Goal: Task Accomplishment & Management: Manage account settings

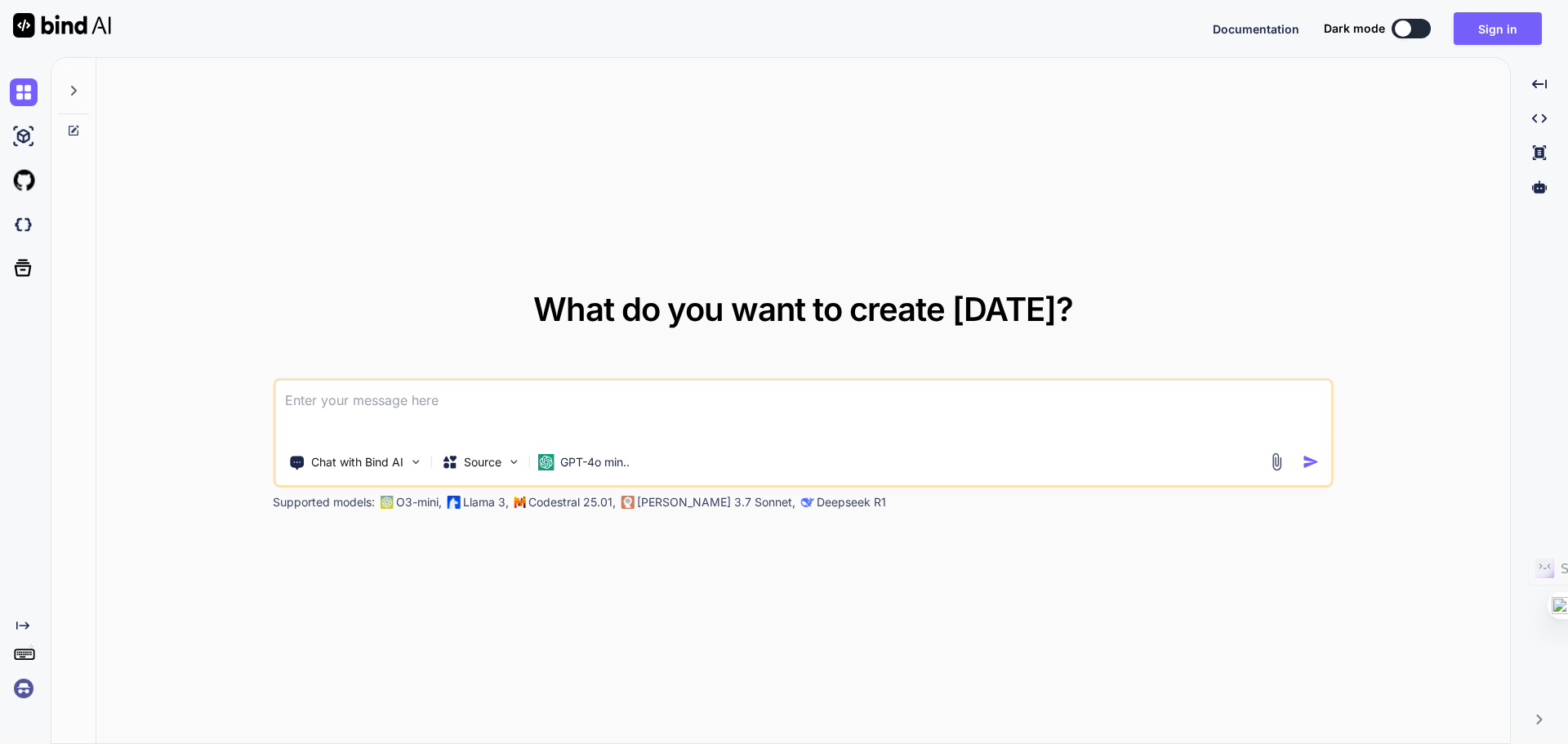
click at [1490, 29] on button "Sign in" at bounding box center [1498, 28] width 88 height 32
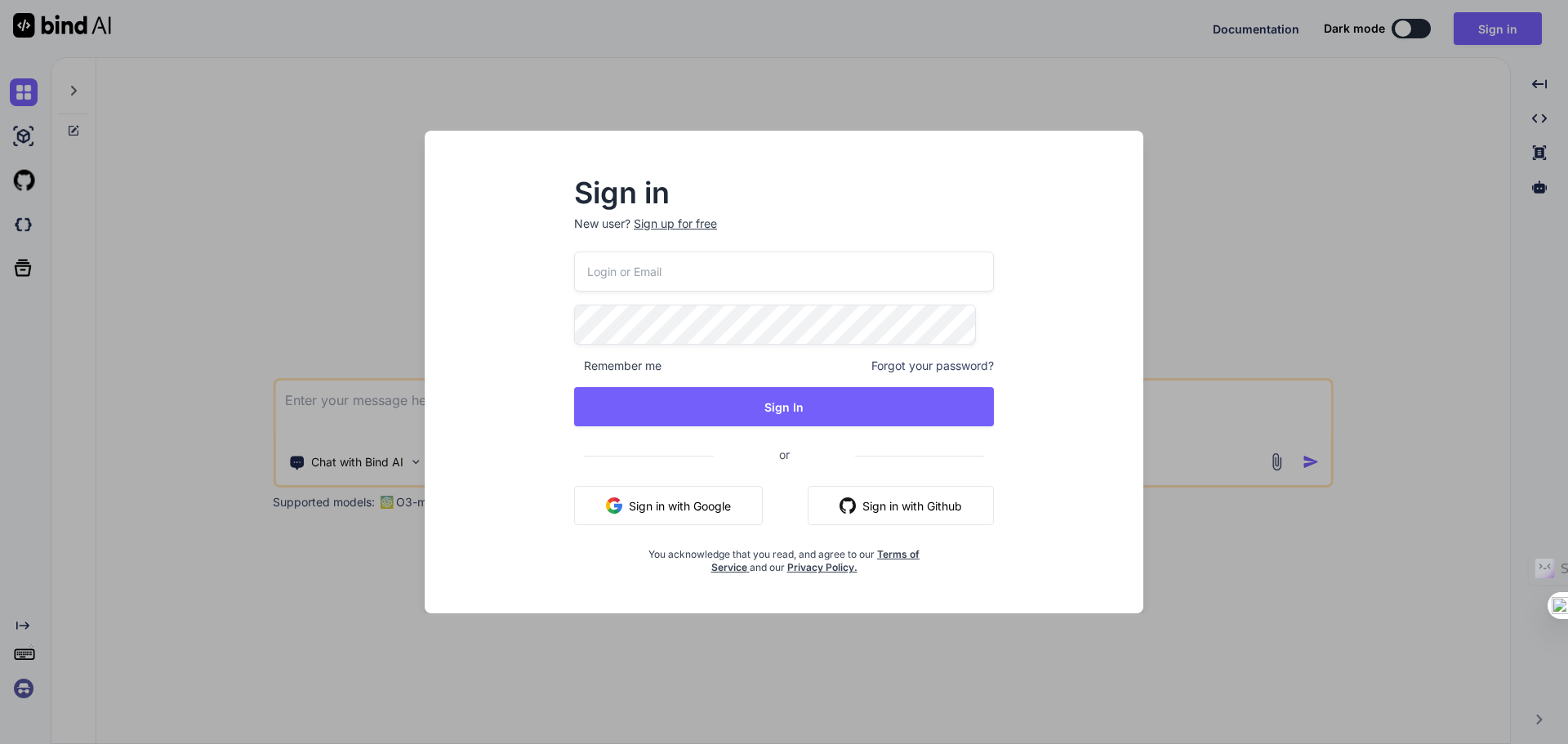
type textarea "x"
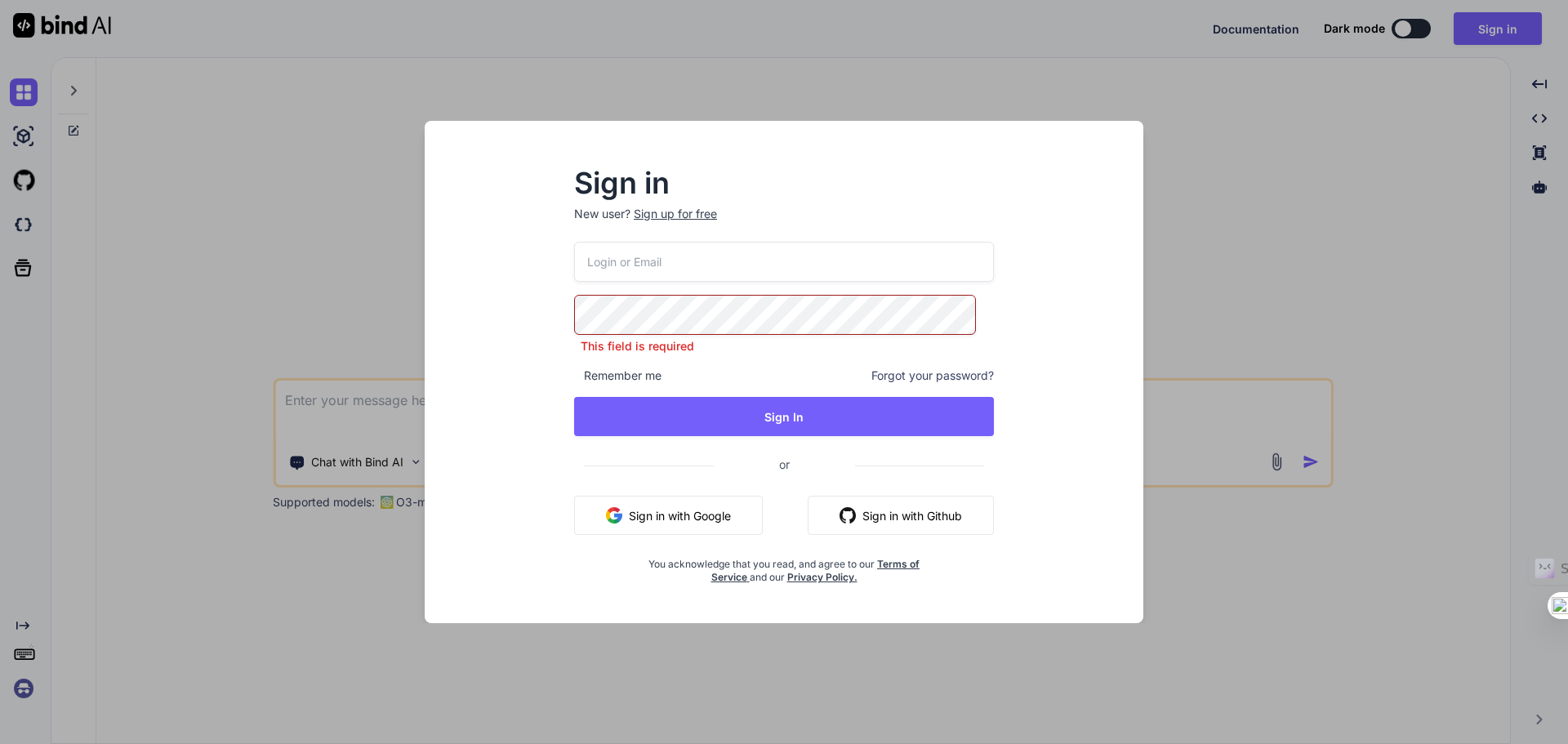
type input "[EMAIL_ADDRESS][DOMAIN_NAME]"
click at [741, 410] on button "Sign In" at bounding box center [784, 417] width 420 height 39
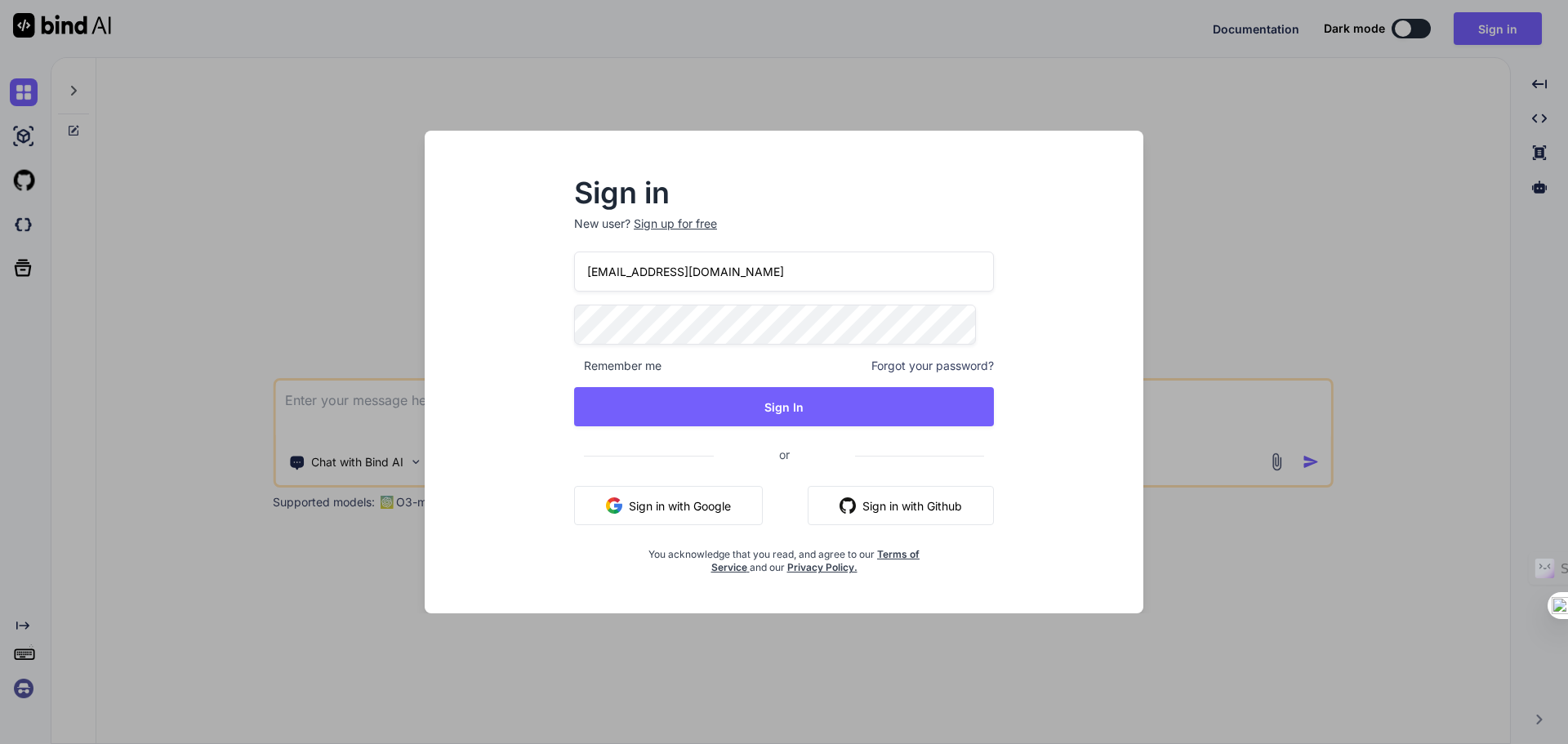
click at [787, 388] on button "Sign In" at bounding box center [784, 407] width 420 height 39
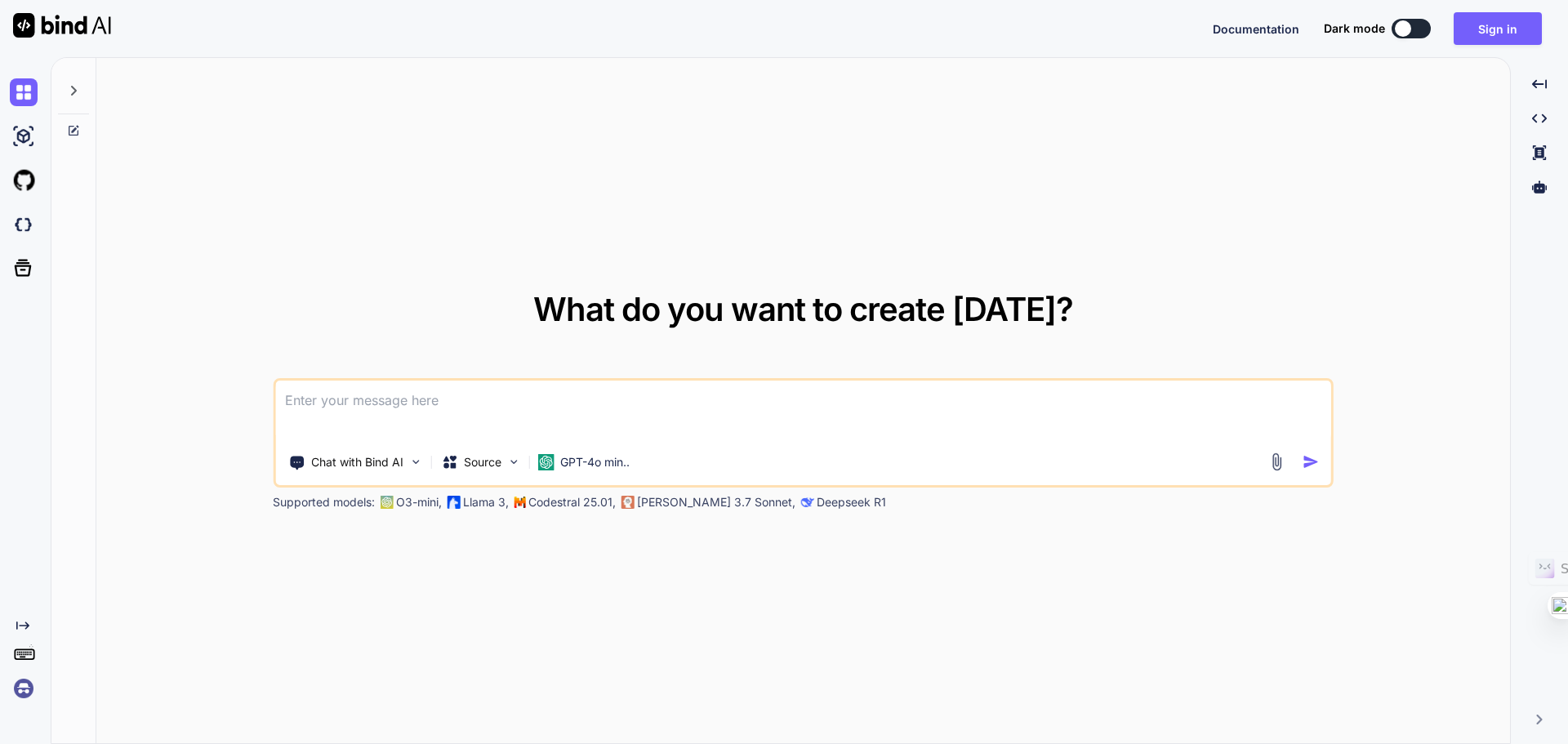
click at [21, 687] on img at bounding box center [23, 688] width 27 height 27
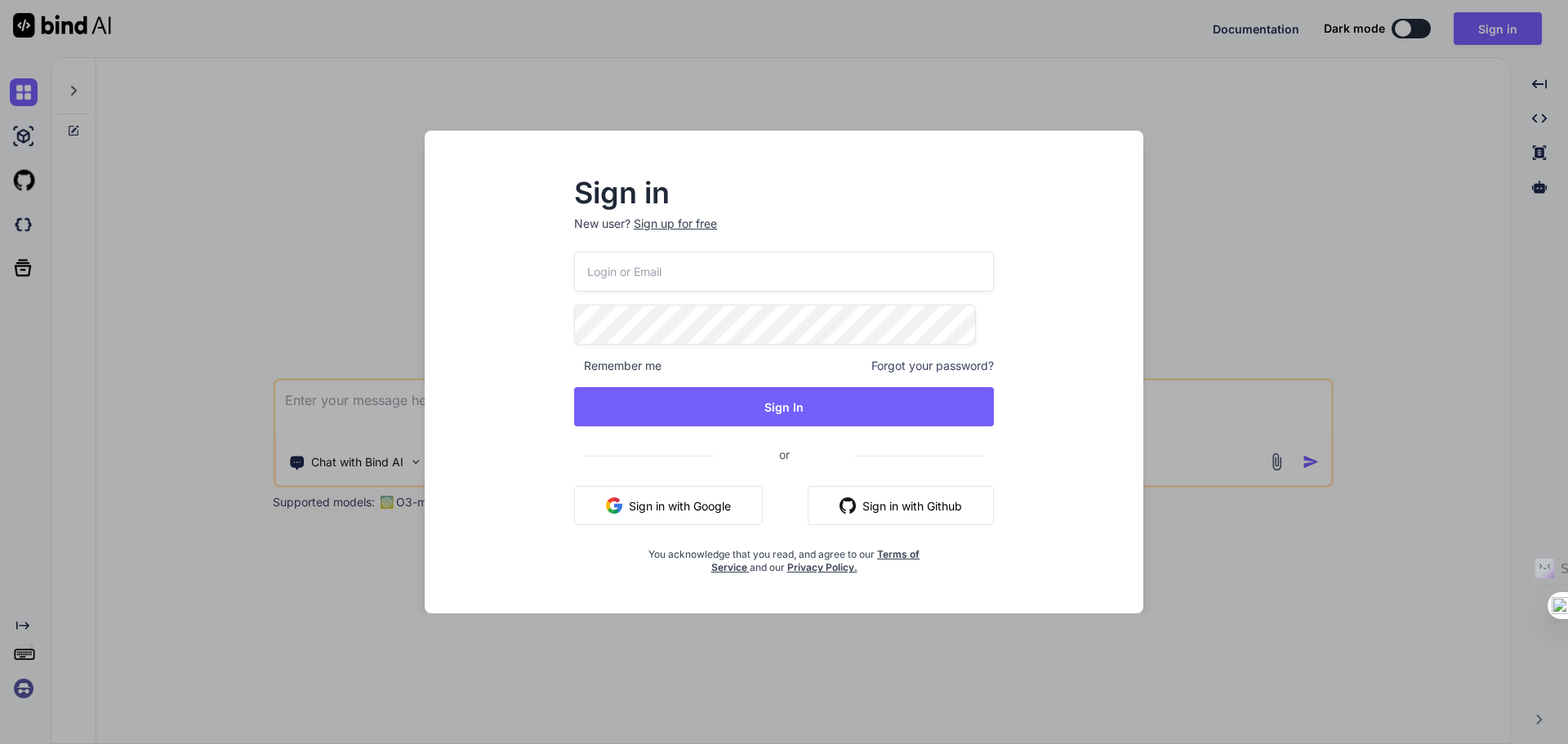
click at [21, 687] on div "Sign in New user? Sign up for free Remember me Forgot your password? Sign In or…" at bounding box center [784, 372] width 1568 height 744
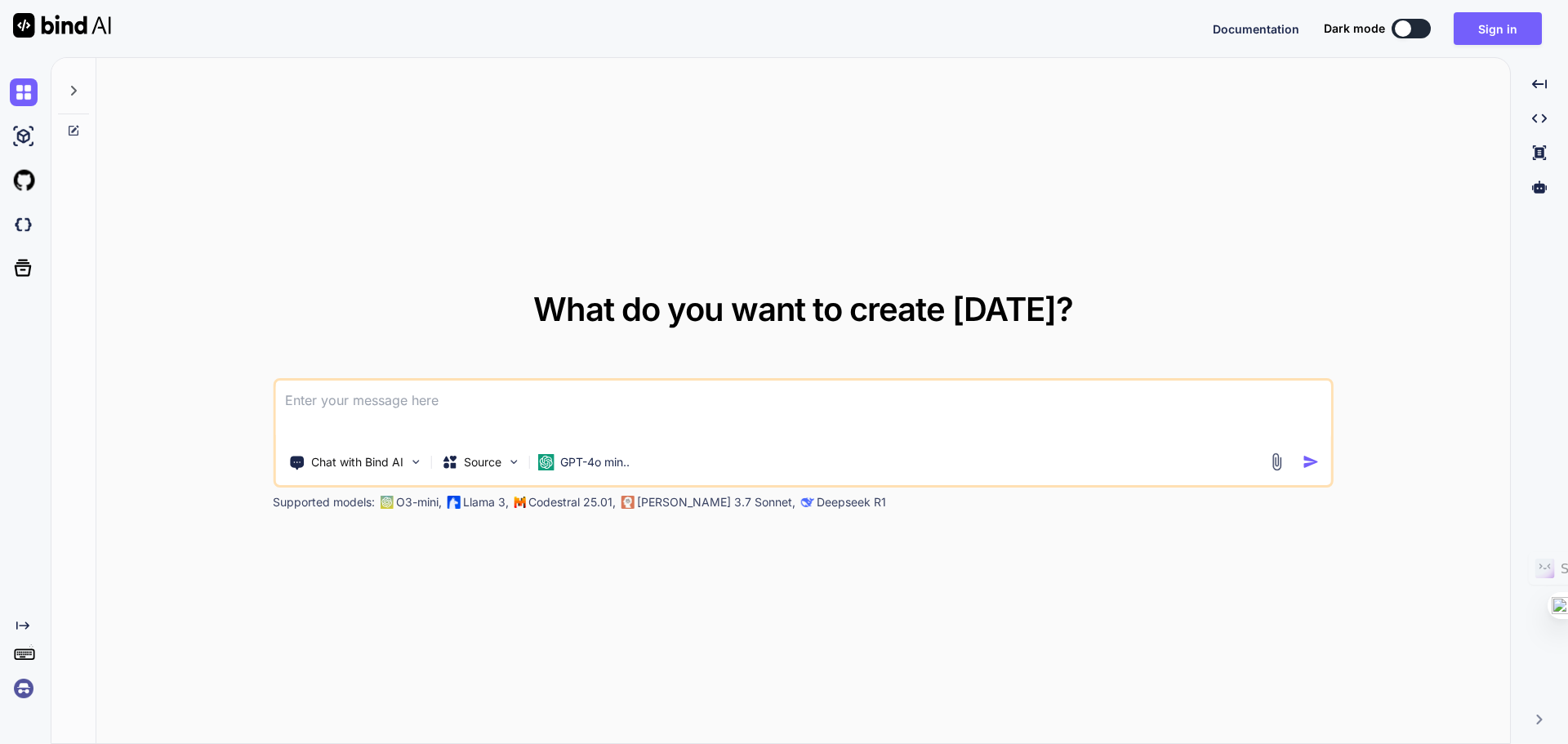
click at [21, 687] on img at bounding box center [23, 688] width 27 height 27
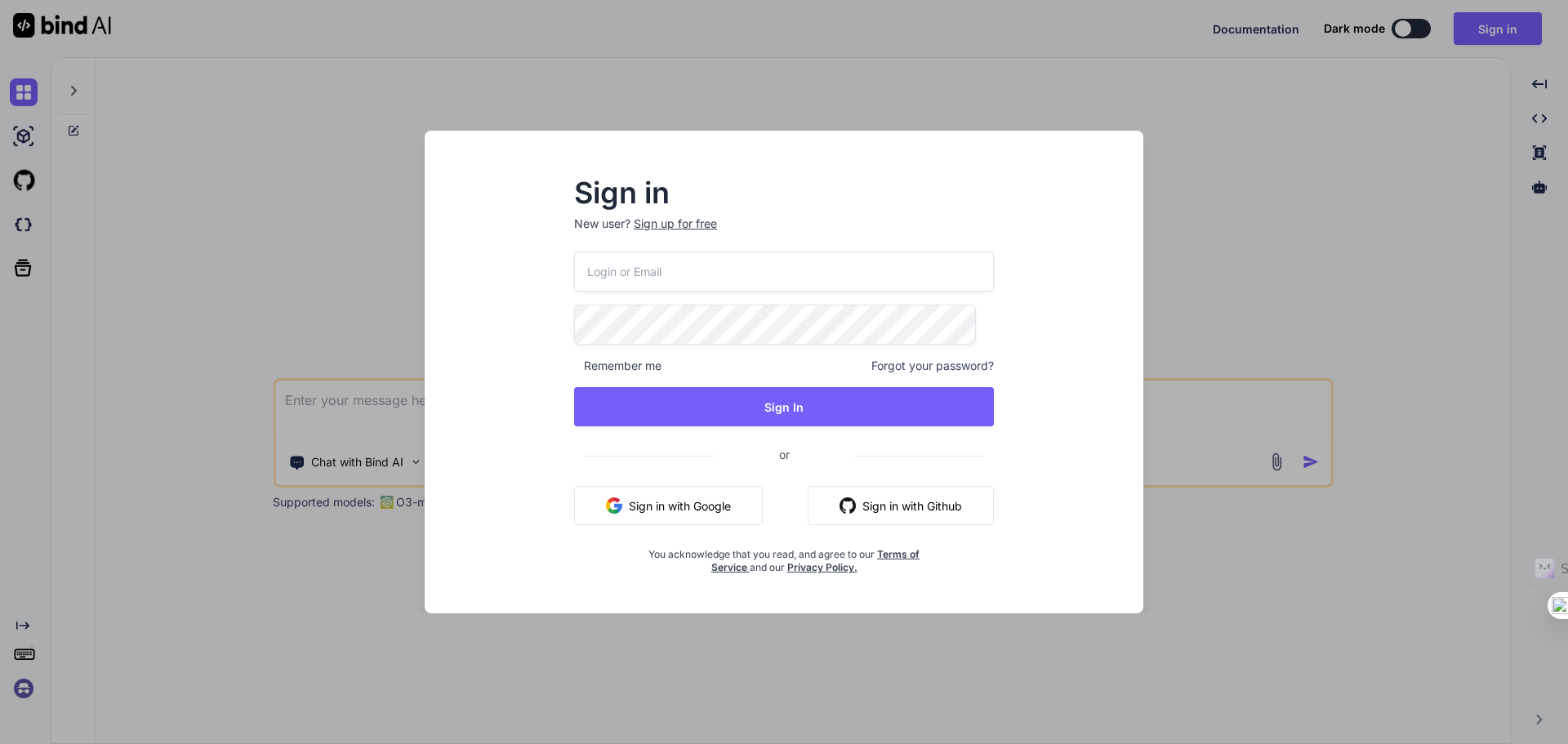
click at [671, 522] on button "Sign in with Google" at bounding box center [668, 506] width 188 height 39
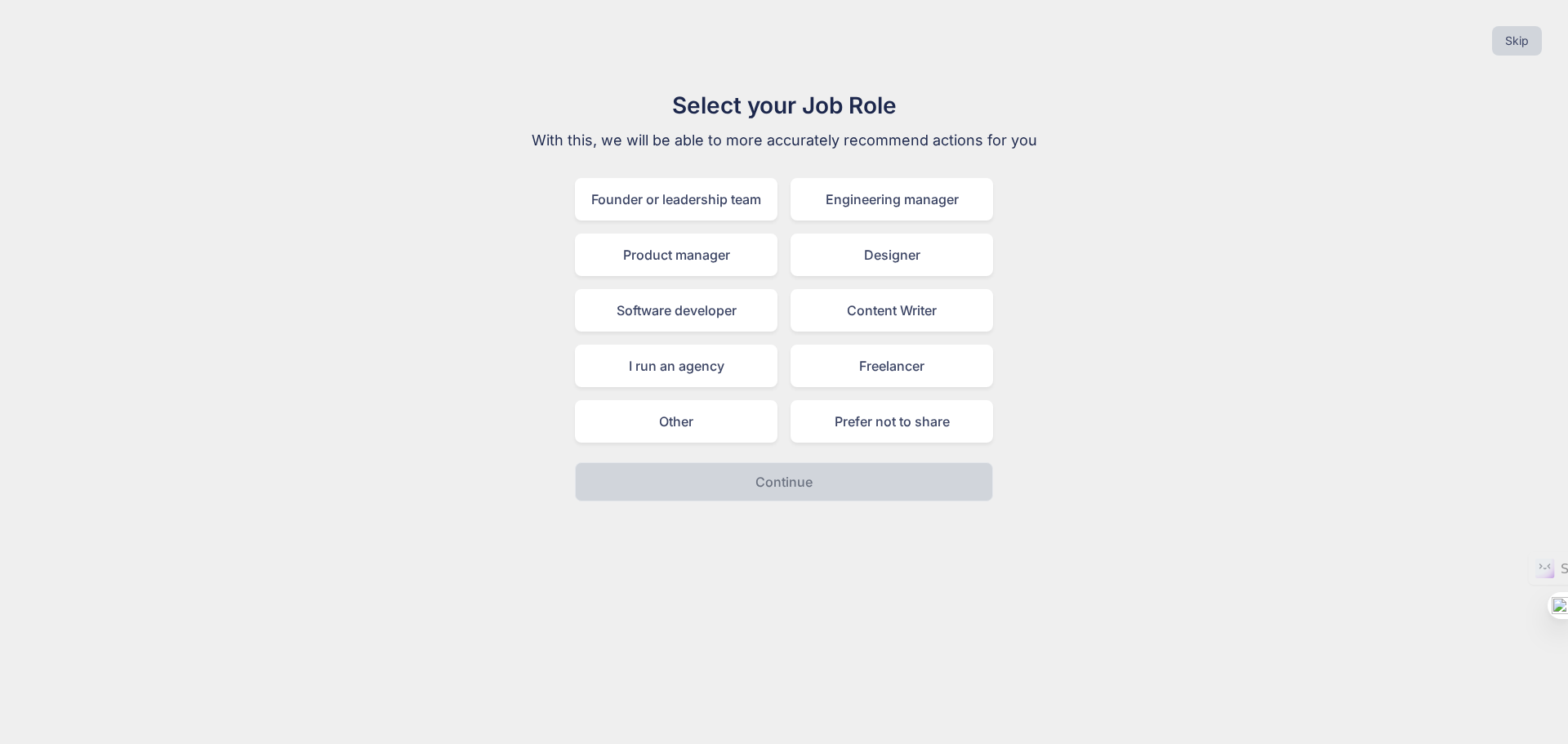
click at [1034, 615] on div "Skip Select your Job Role With this, we will be able to more accurately recomme…" at bounding box center [784, 372] width 1568 height 744
click at [1191, 258] on div "Select your Job Role With this, we will be able to more accurately recommend ac…" at bounding box center [784, 294] width 1543 height 413
click at [1532, 48] on button "Skip" at bounding box center [1517, 41] width 50 height 29
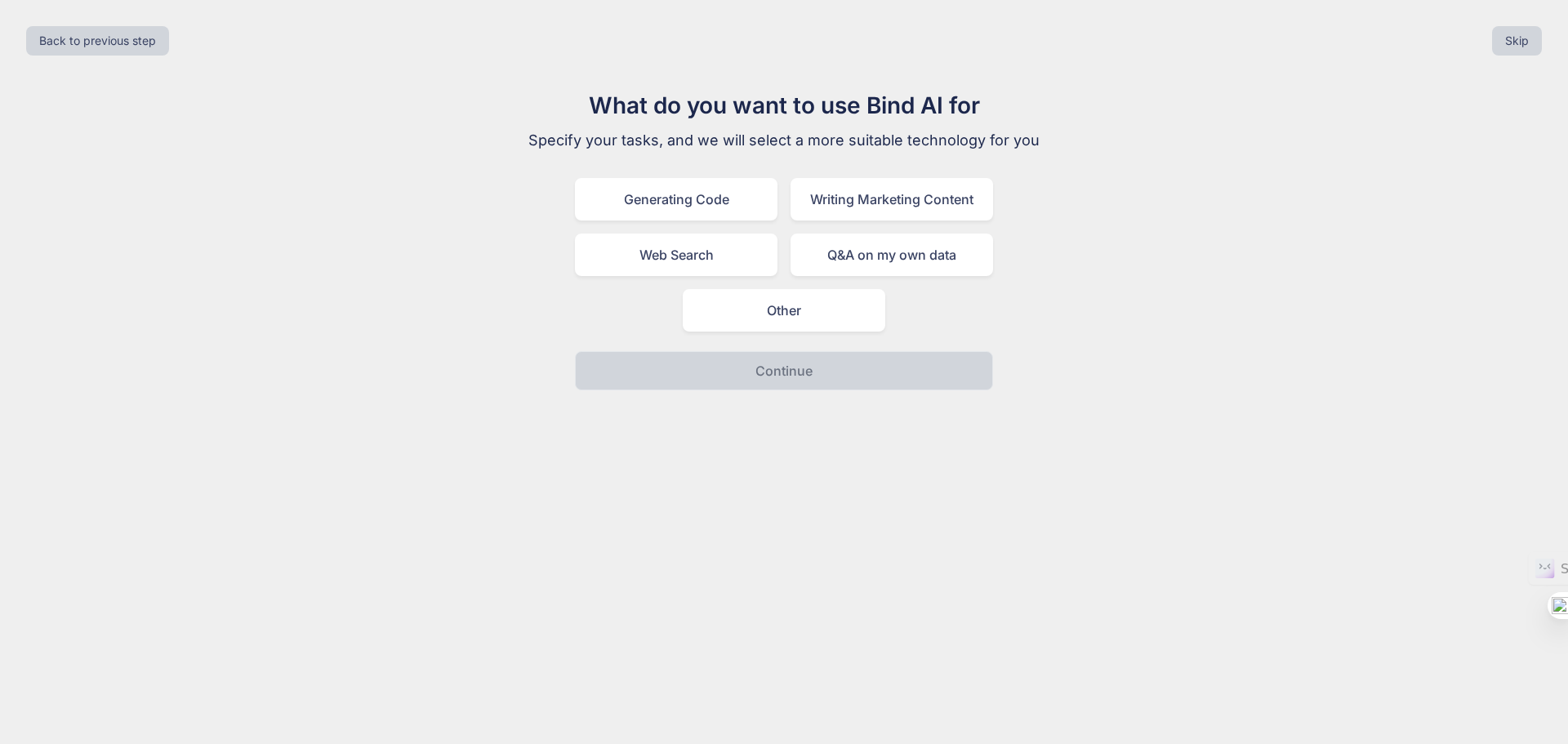
click at [1532, 48] on button "Skip" at bounding box center [1517, 41] width 50 height 29
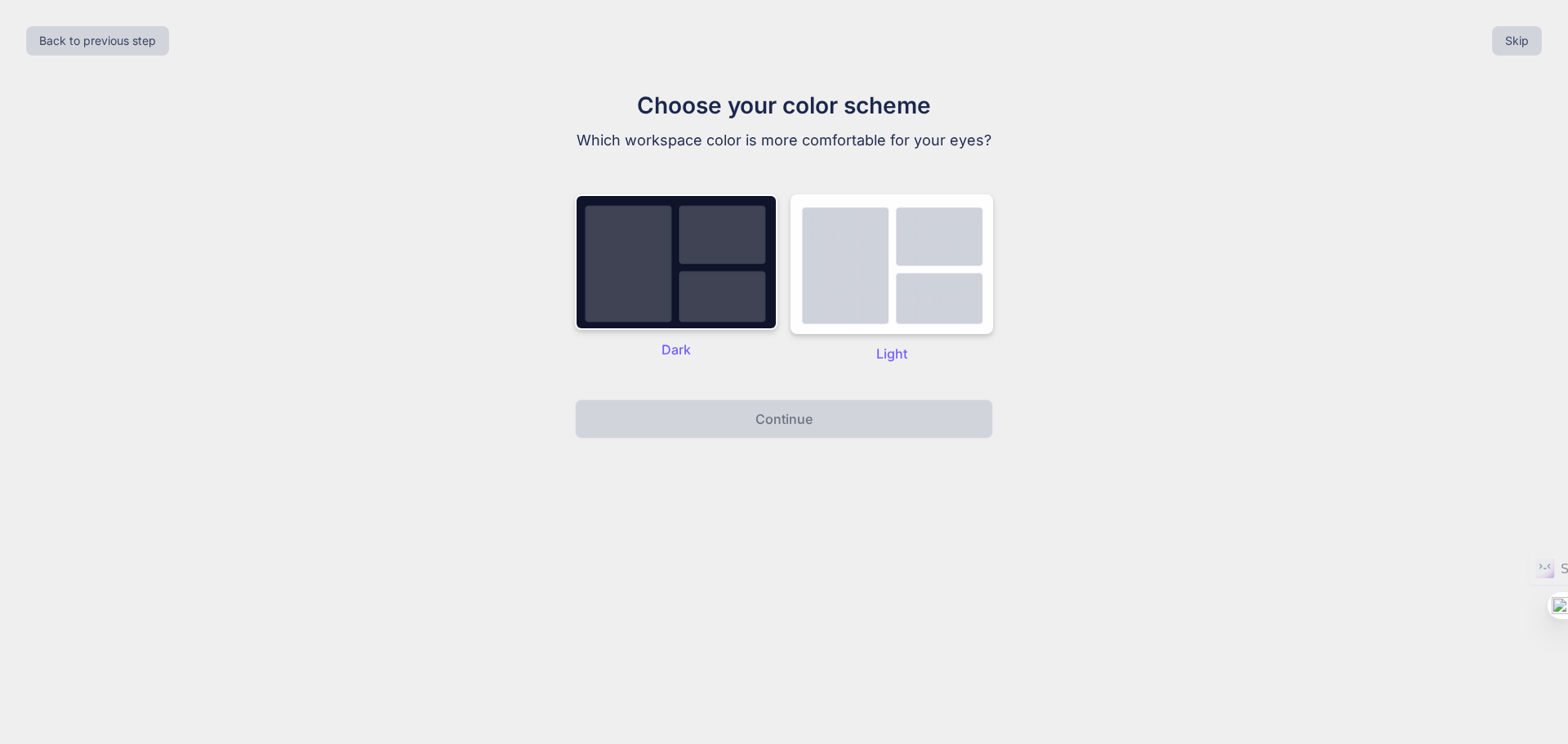
click at [1532, 48] on button "Skip" at bounding box center [1517, 41] width 50 height 29
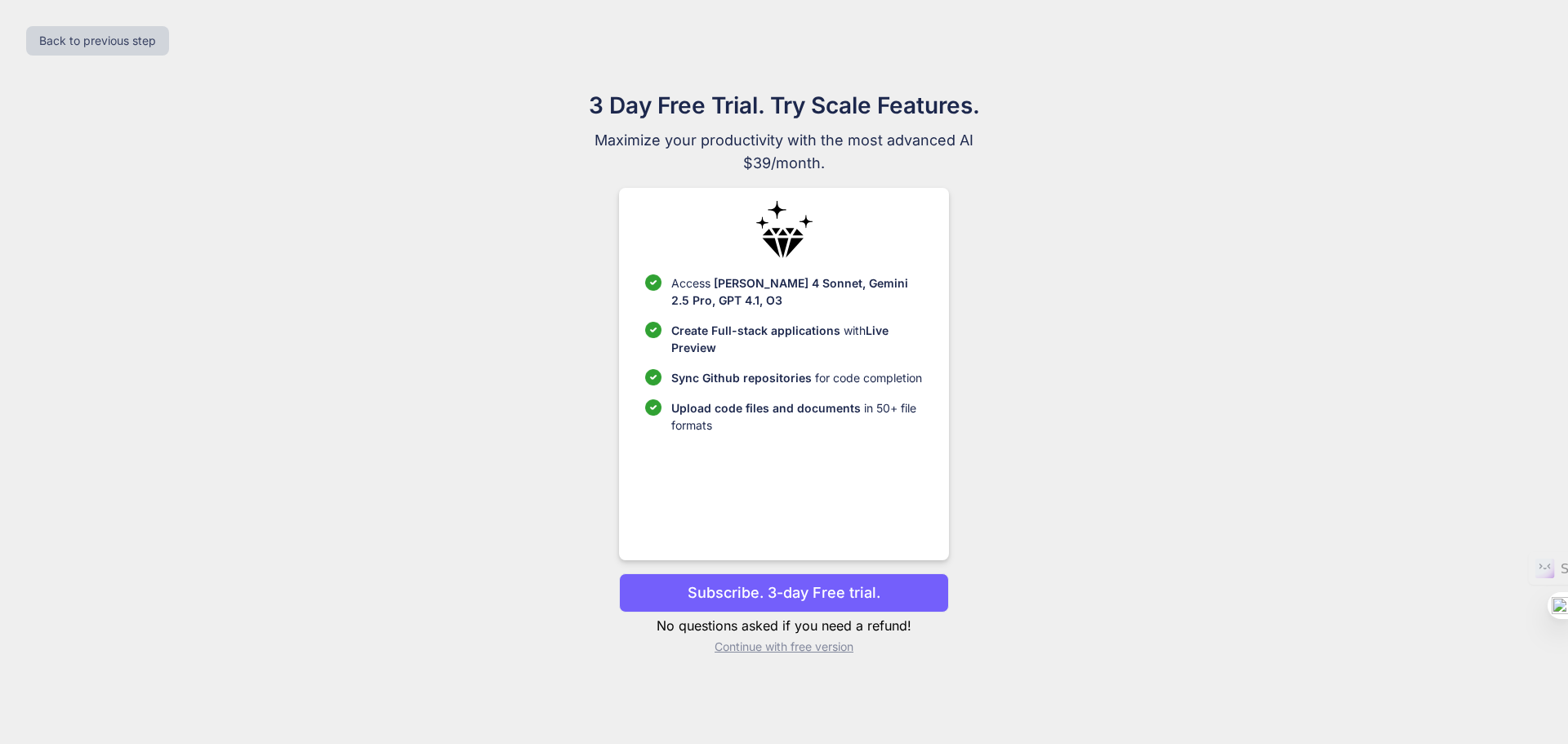
click at [1532, 48] on div "Back to previous step" at bounding box center [784, 40] width 1543 height 56
click at [74, 36] on button "Back to previous step" at bounding box center [98, 41] width 143 height 29
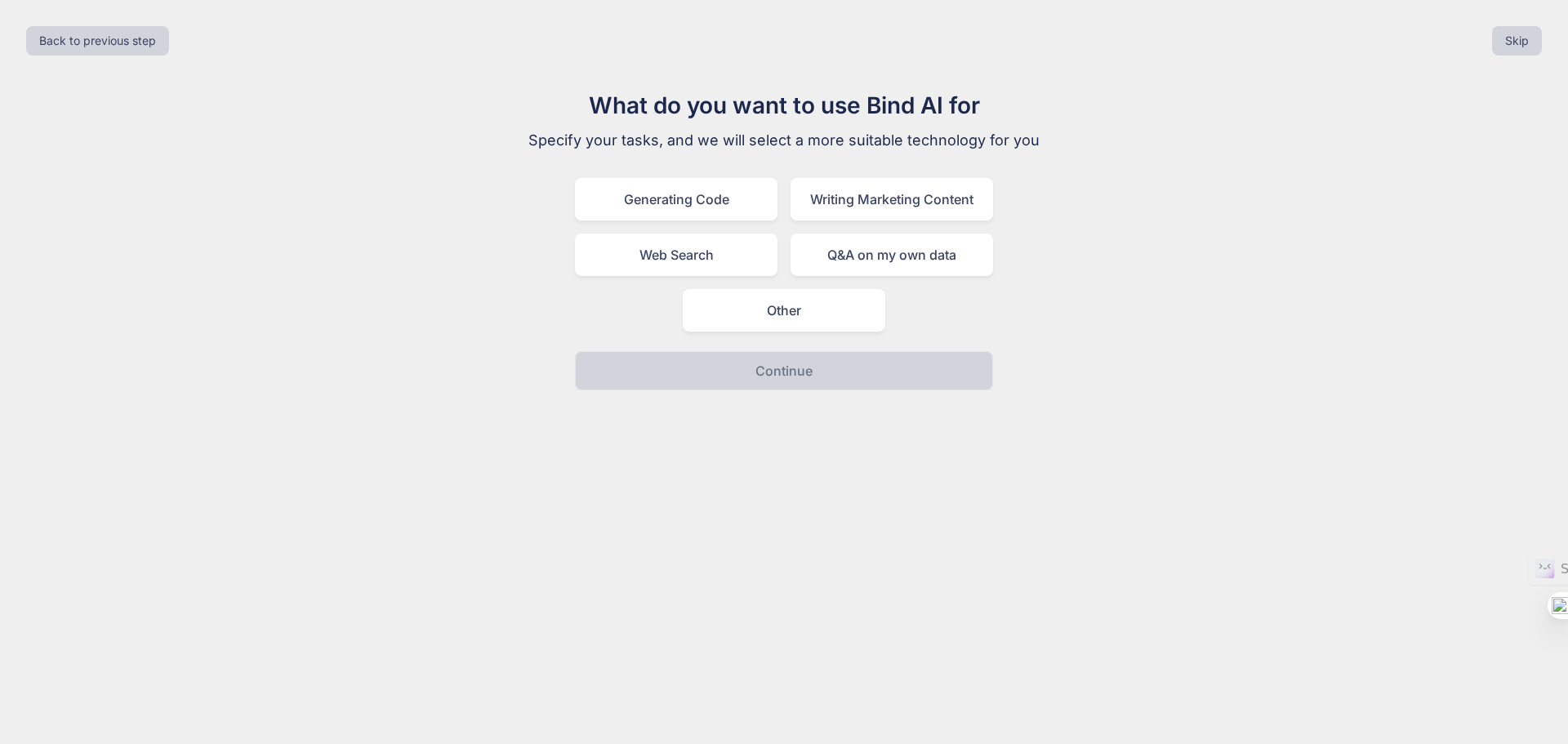
click at [74, 36] on button "Back to previous step" at bounding box center [98, 41] width 143 height 29
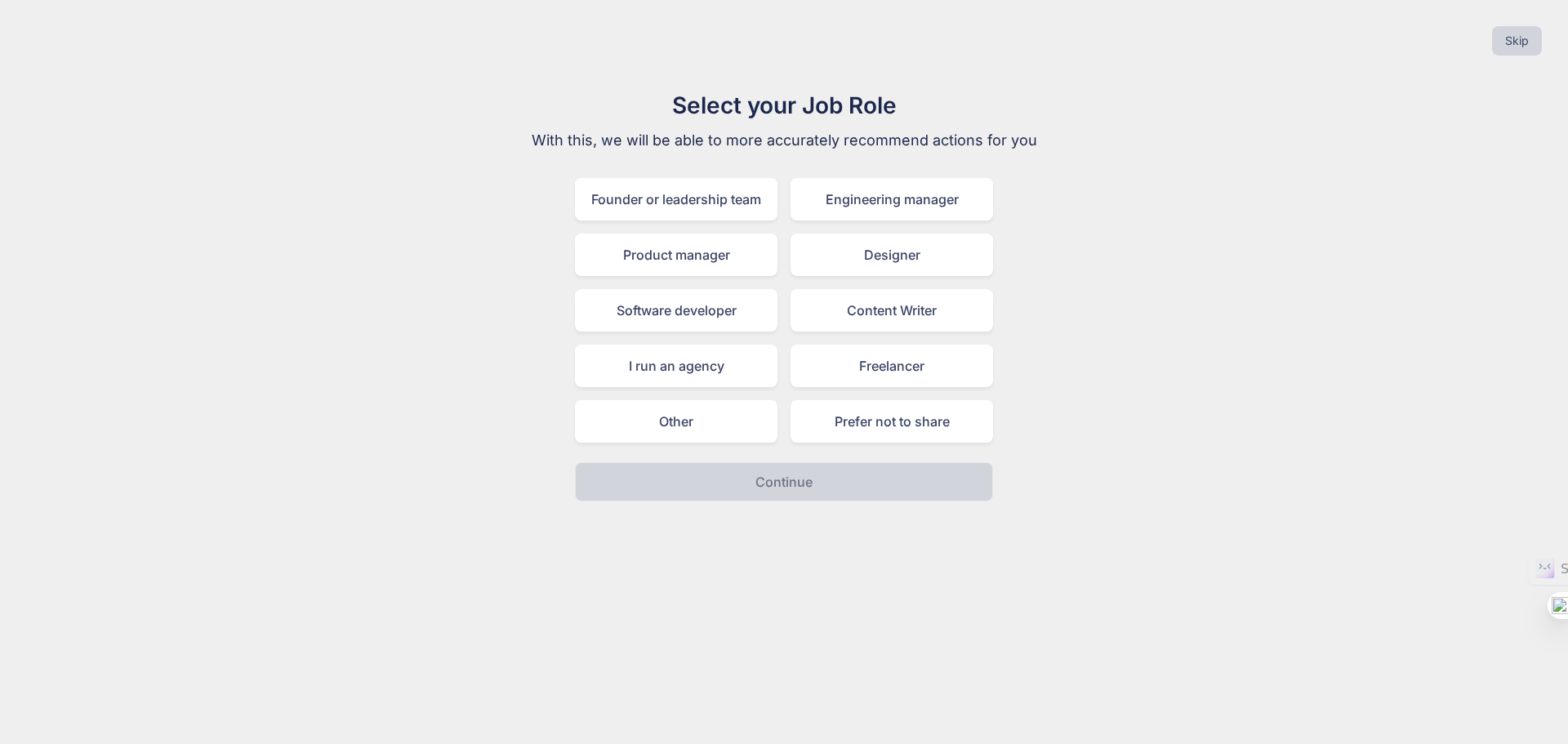
click at [74, 36] on div "Skip" at bounding box center [784, 40] width 1543 height 56
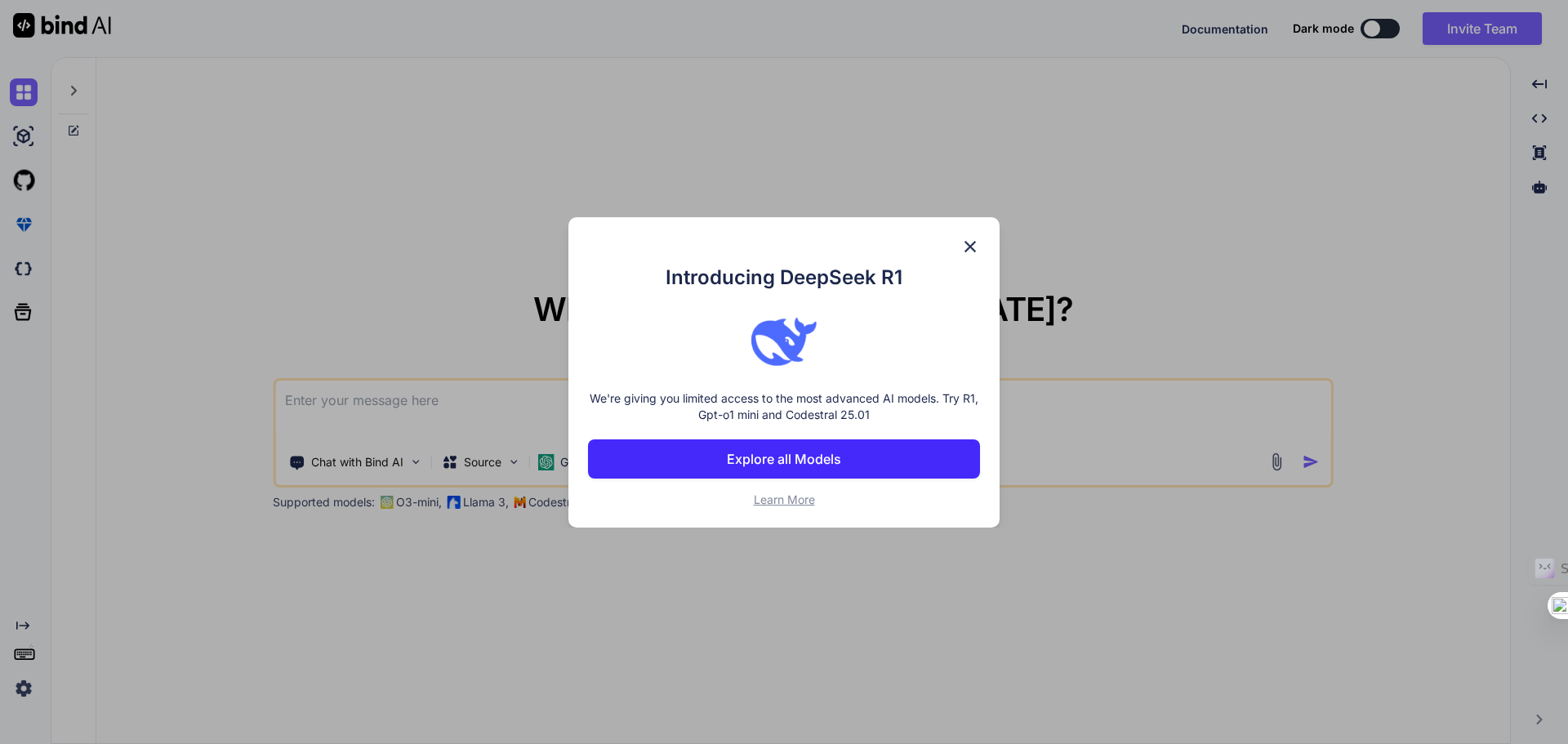
click at [962, 248] on img at bounding box center [970, 247] width 20 height 20
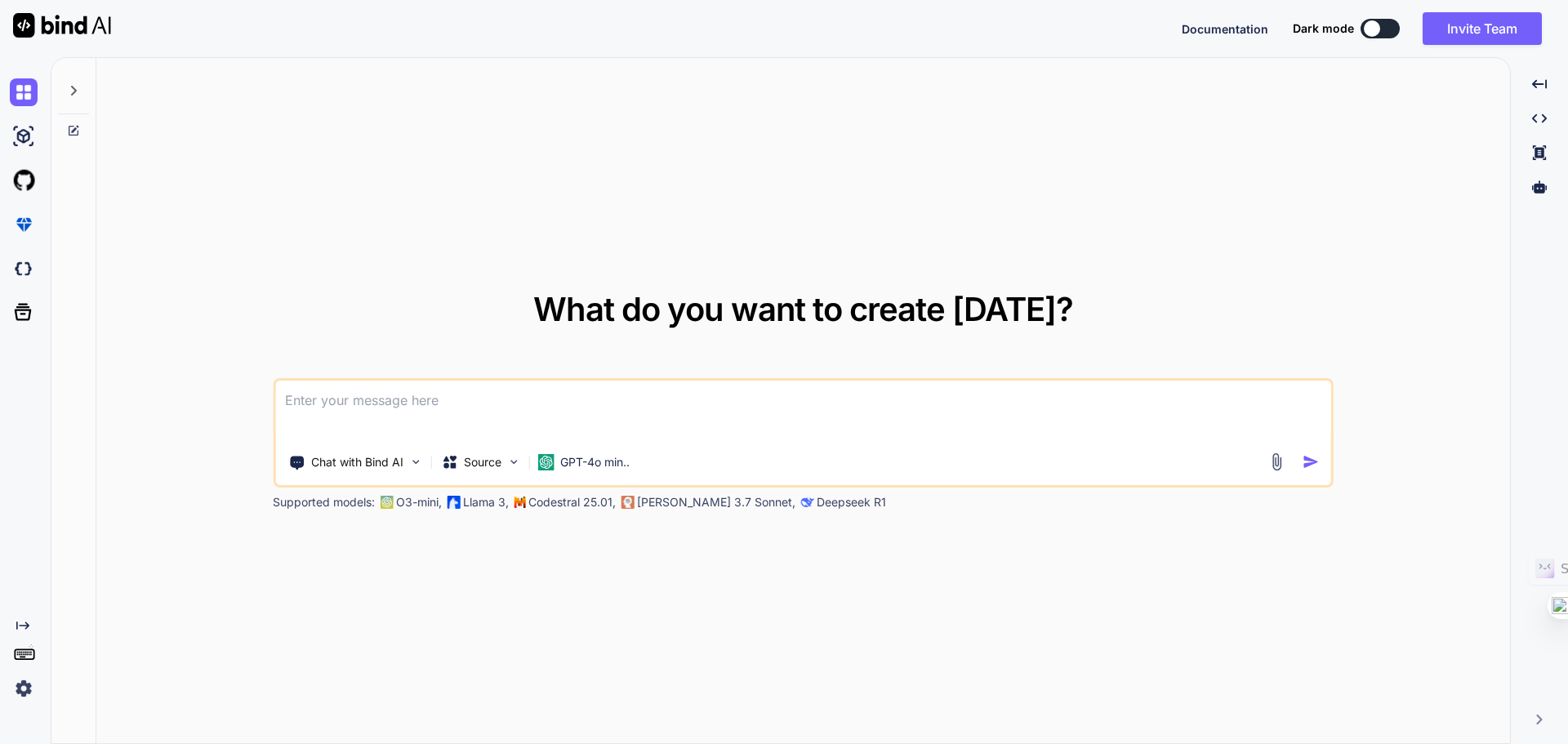
click at [27, 693] on img at bounding box center [23, 688] width 27 height 27
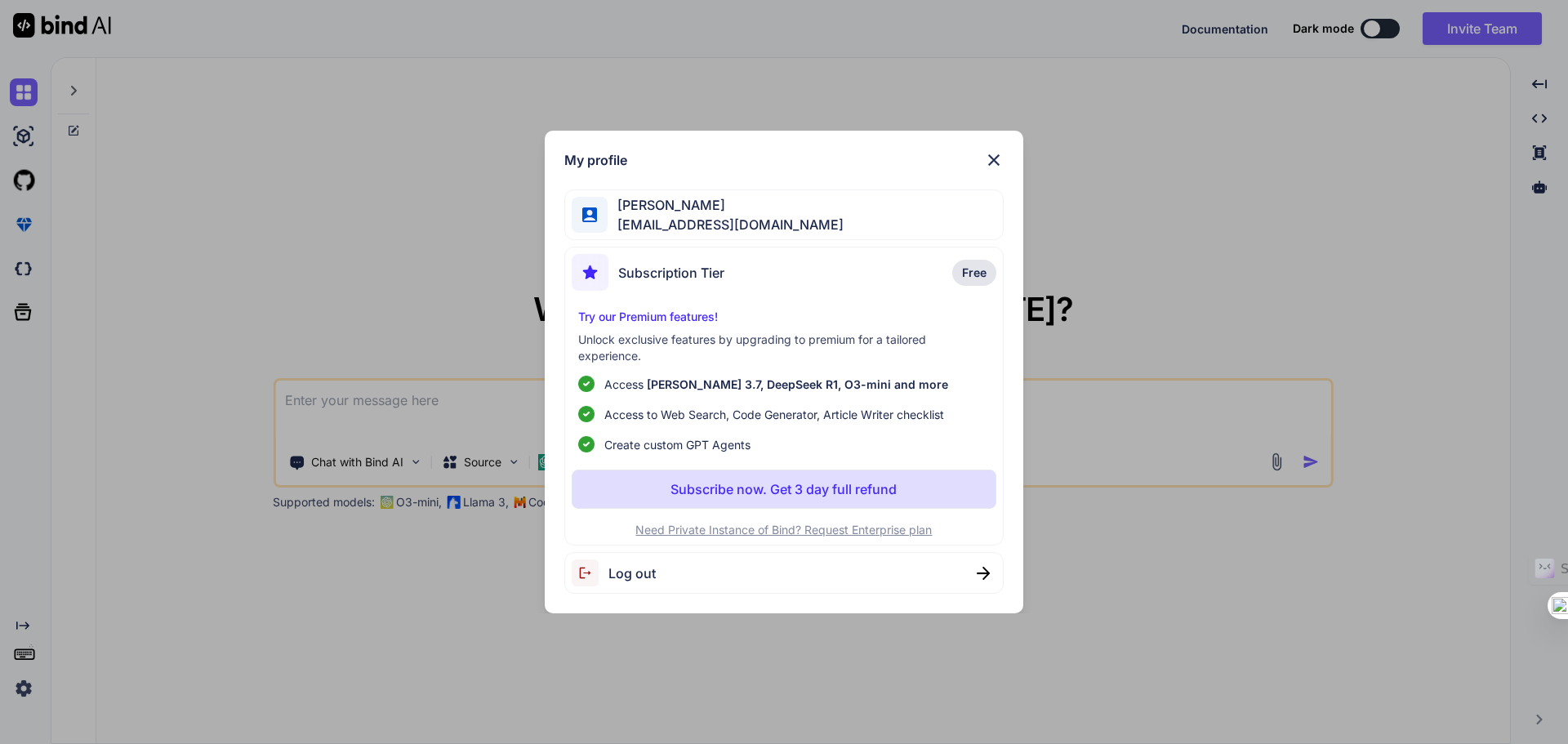
click at [630, 563] on span "Log out" at bounding box center [632, 573] width 48 height 20
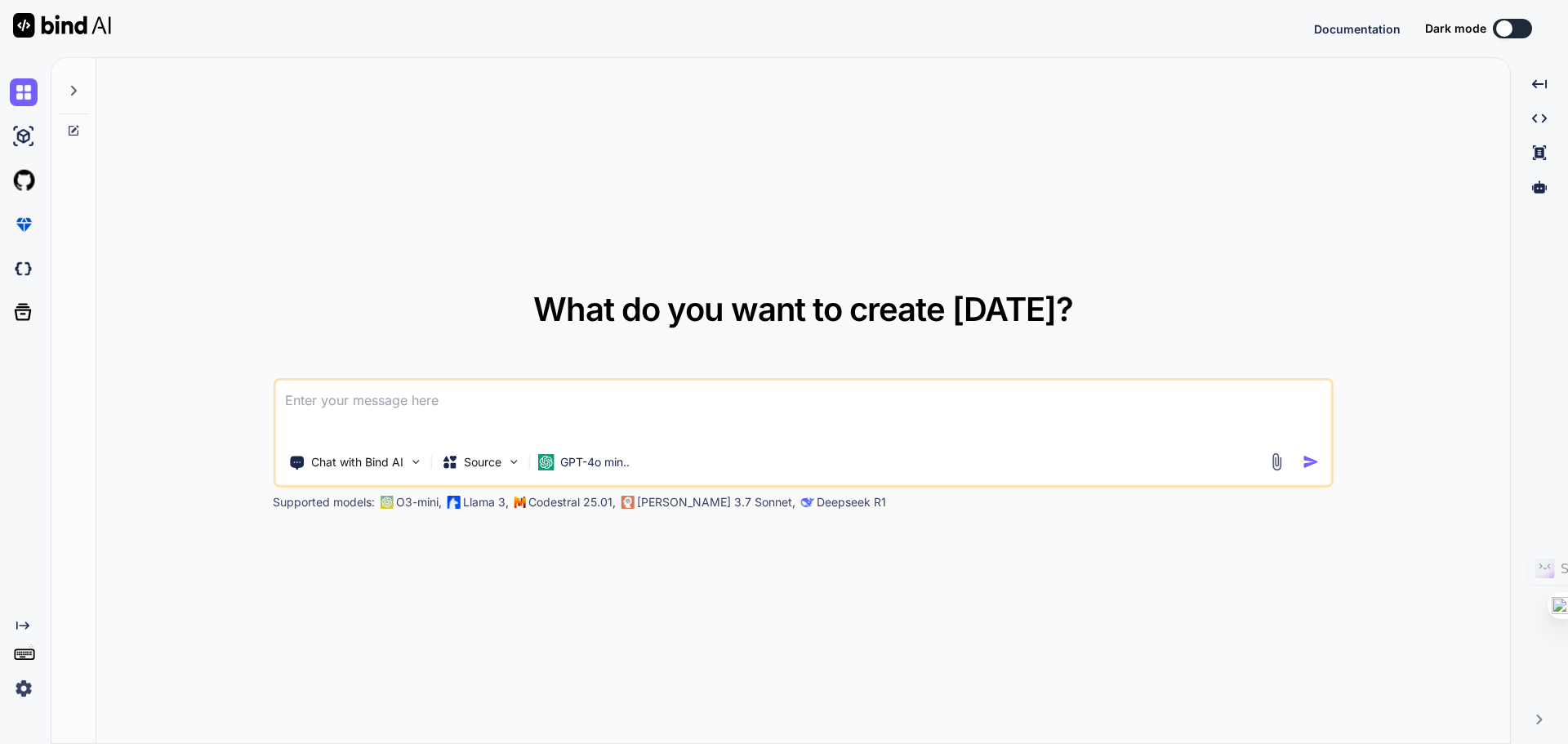
type textarea "x"
click at [27, 688] on img at bounding box center [23, 688] width 27 height 27
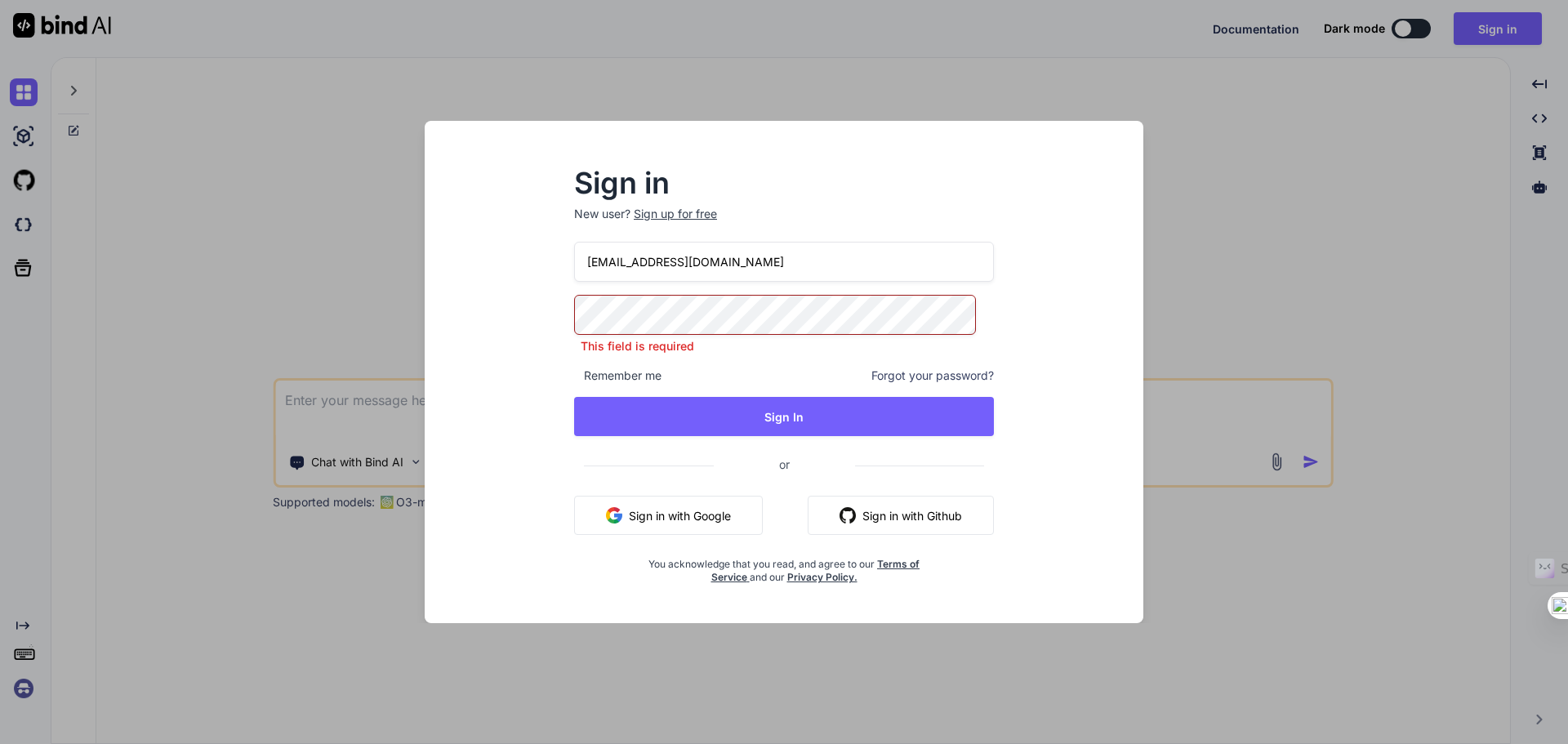
click at [788, 407] on button "Sign In" at bounding box center [784, 417] width 420 height 39
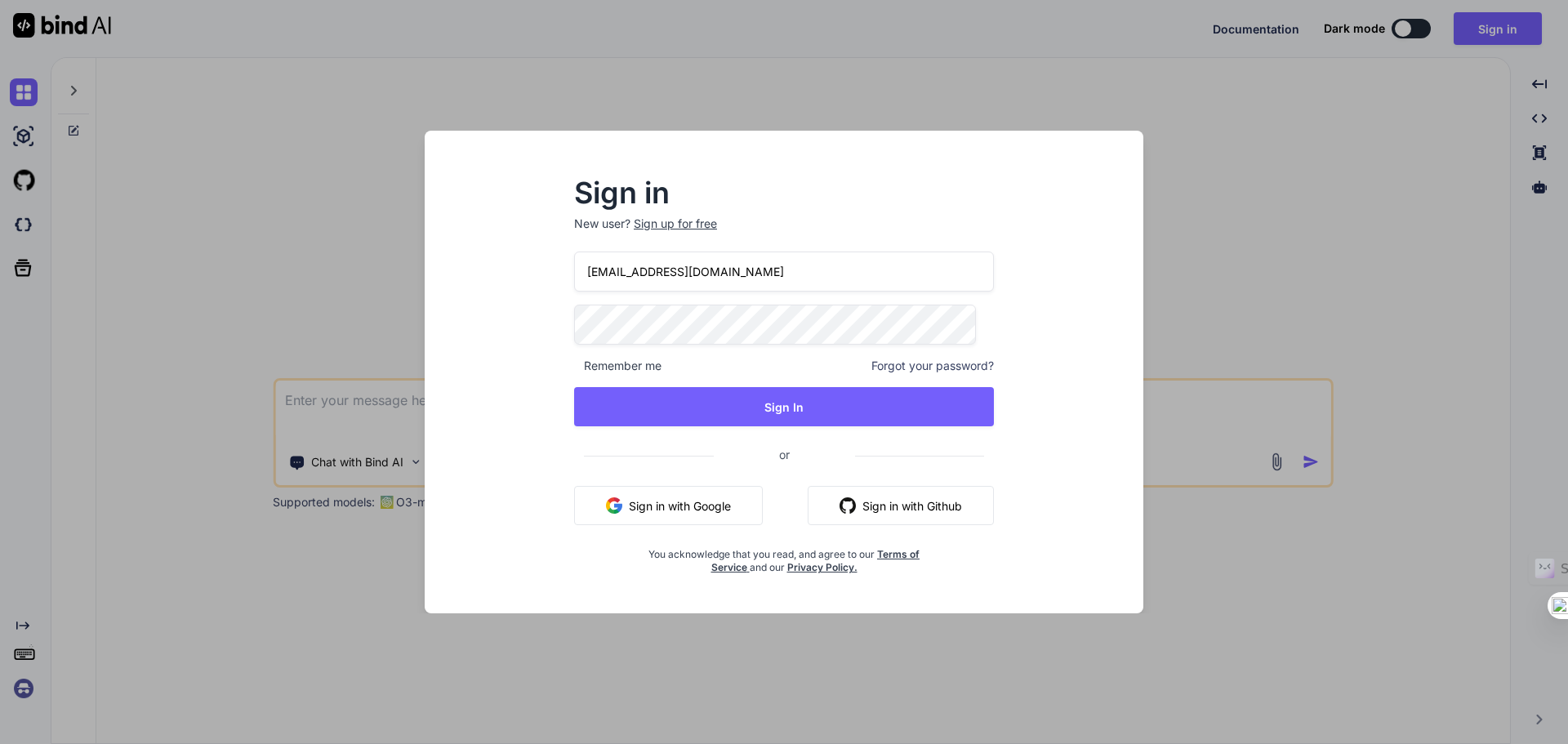
click at [769, 408] on button "Sign In" at bounding box center [784, 407] width 420 height 39
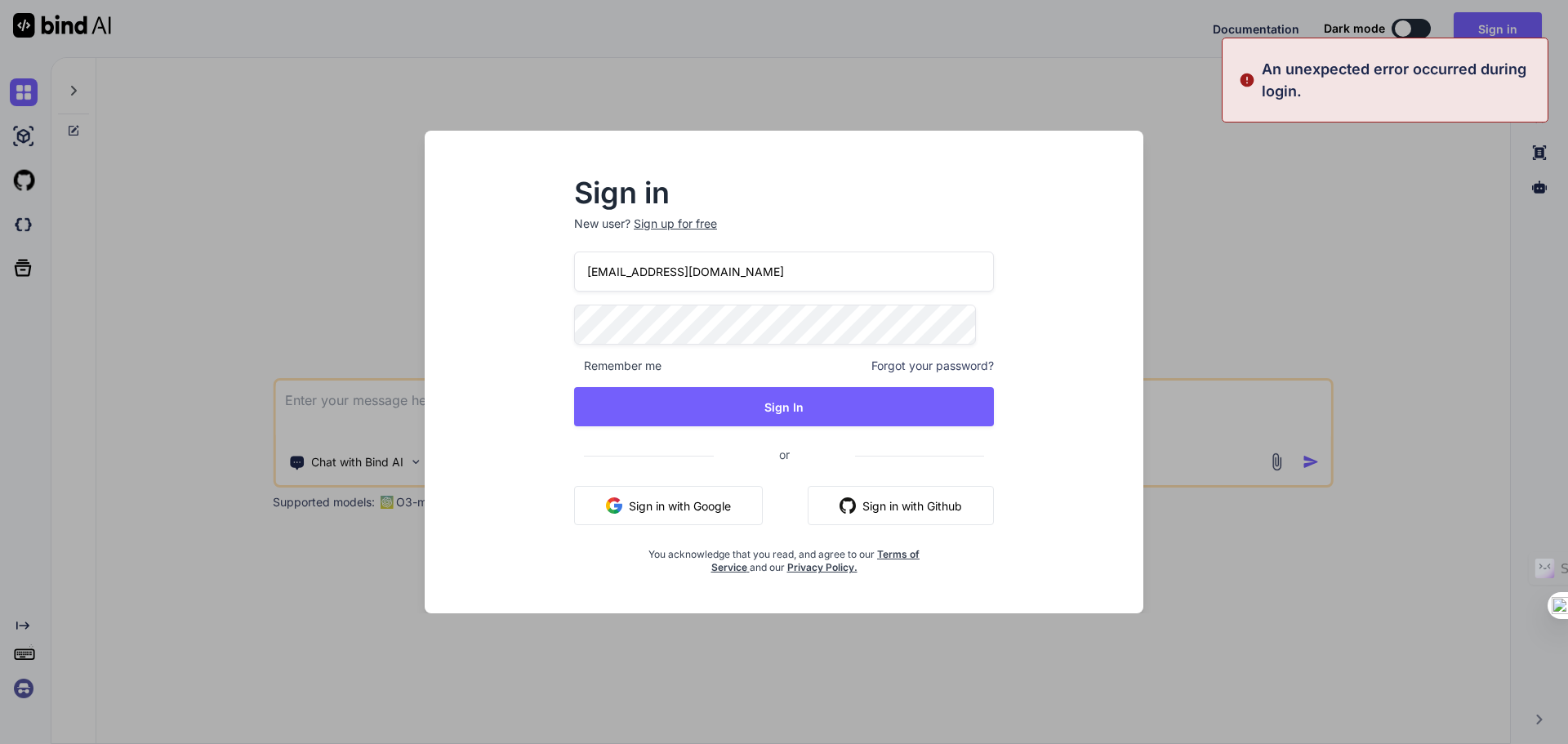
type input "[EMAIL_ADDRESS][DOMAIN_NAME]"
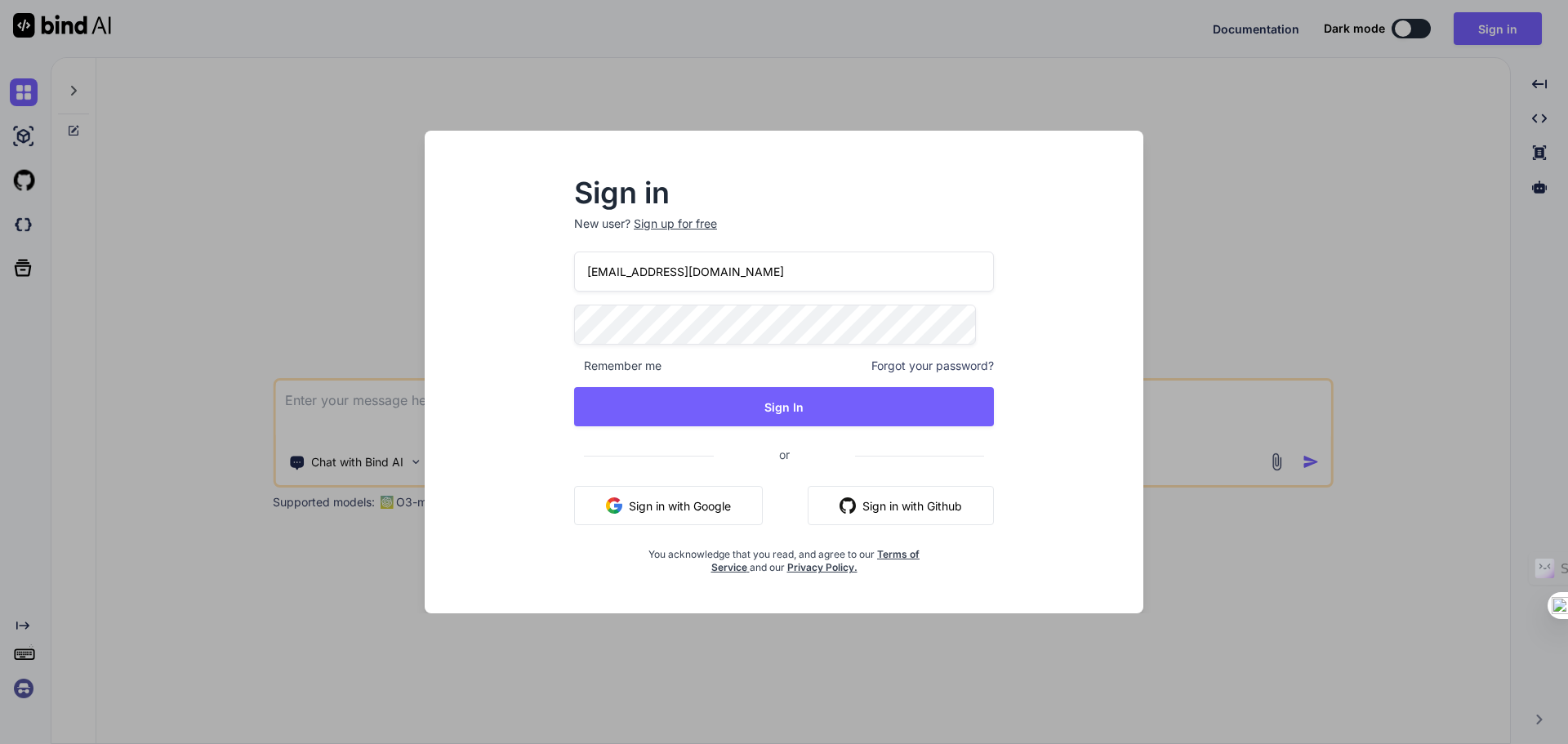
click at [742, 409] on button "Sign In" at bounding box center [784, 407] width 420 height 39
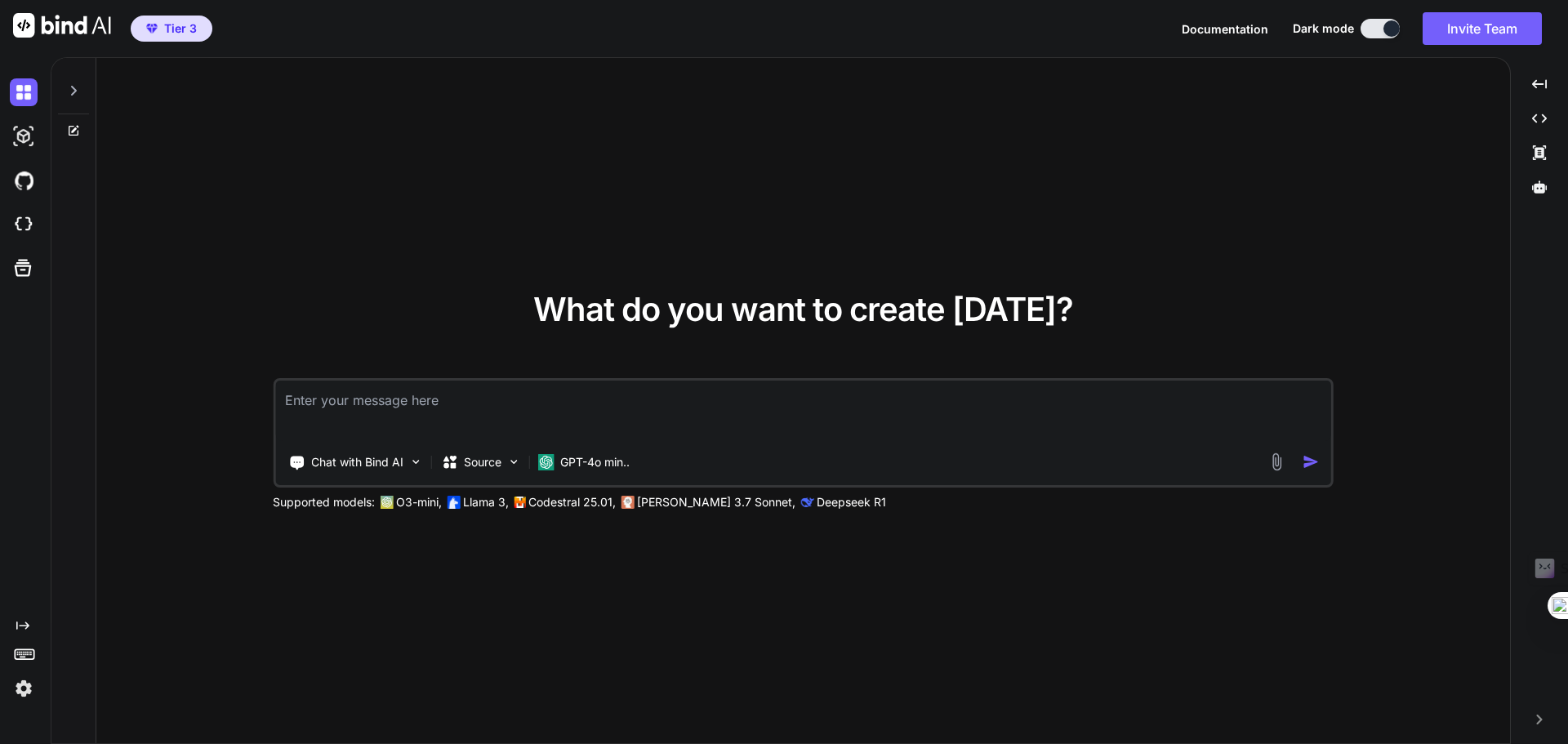
click at [18, 696] on img at bounding box center [23, 688] width 27 height 27
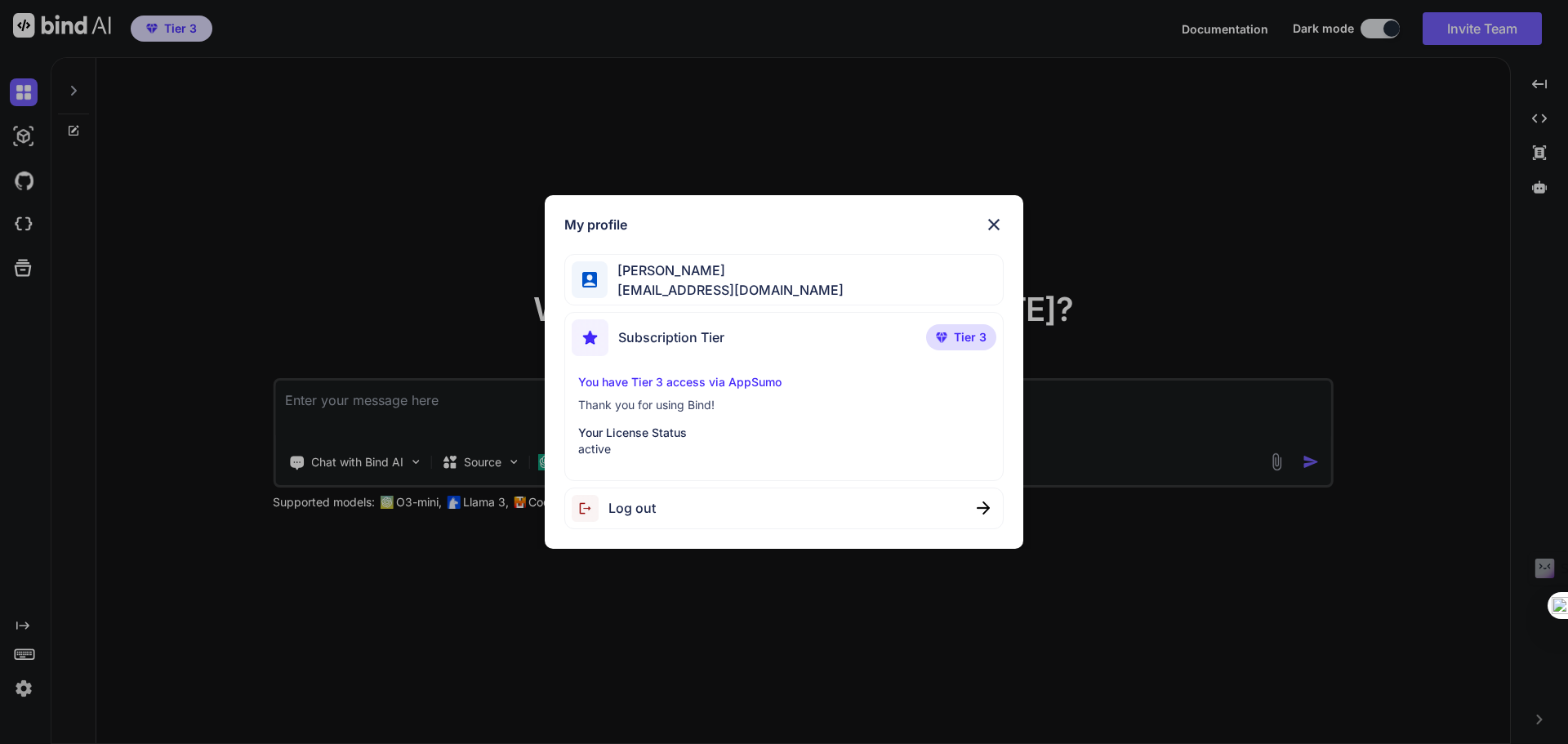
click at [960, 332] on span "Tier 3" at bounding box center [970, 337] width 32 height 17
click at [946, 343] on img at bounding box center [942, 338] width 12 height 10
click at [623, 378] on p "You have Tier 3 access via AppSumo" at bounding box center [784, 382] width 413 height 17
type textarea "x"
